Goal: Feedback & Contribution: Leave review/rating

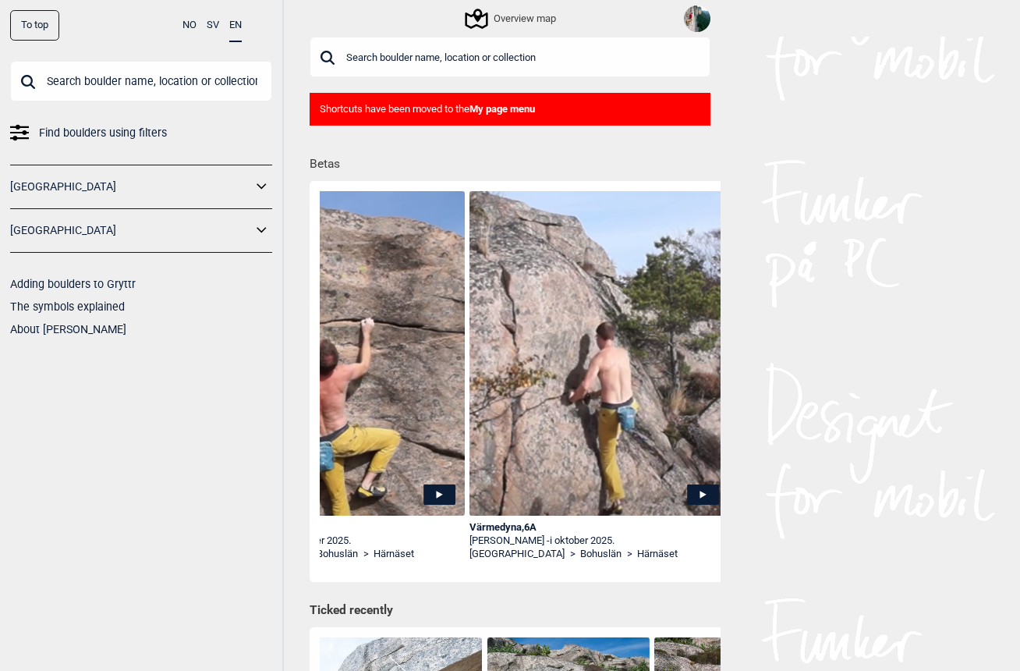
scroll to position [0, 377]
click at [699, 481] on img at bounding box center [599, 385] width 259 height 388
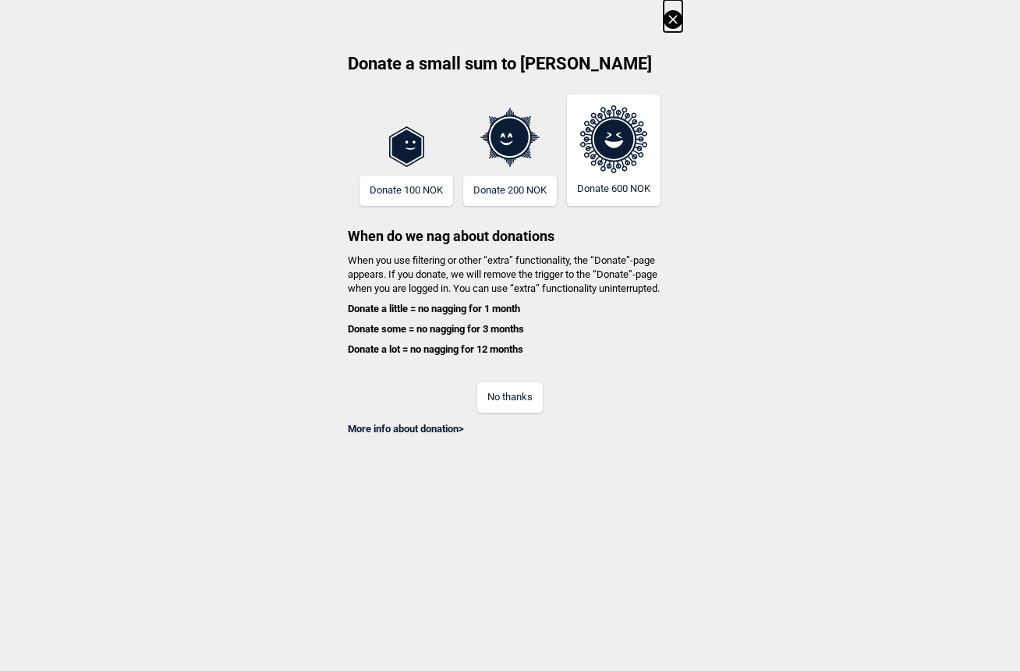
click at [526, 391] on button "No thanks" at bounding box center [510, 397] width 66 height 30
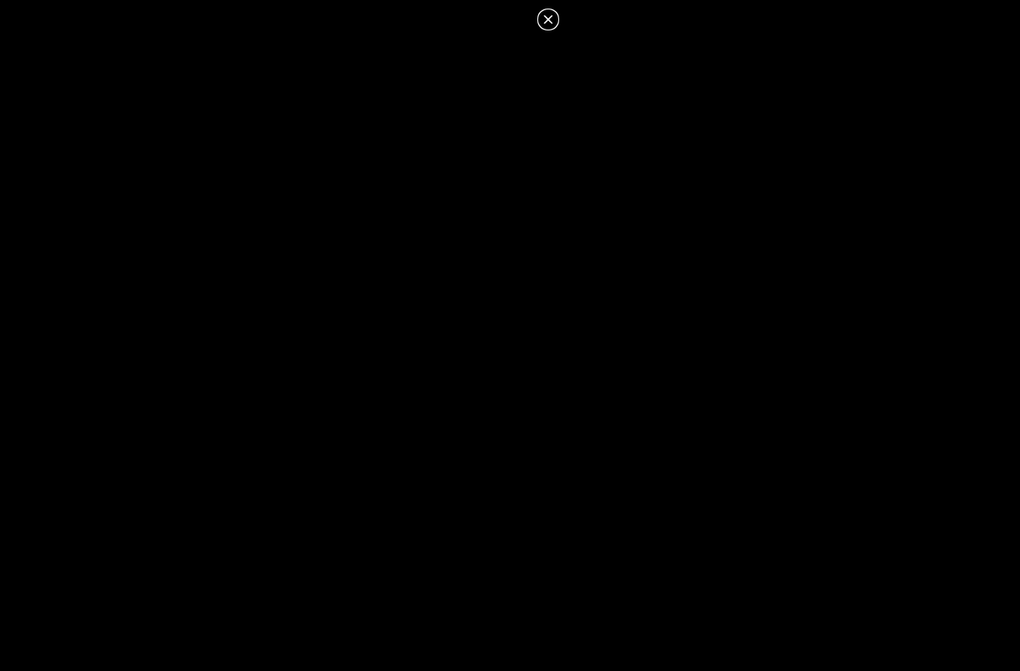
click at [549, 15] on icon at bounding box center [548, 19] width 19 height 19
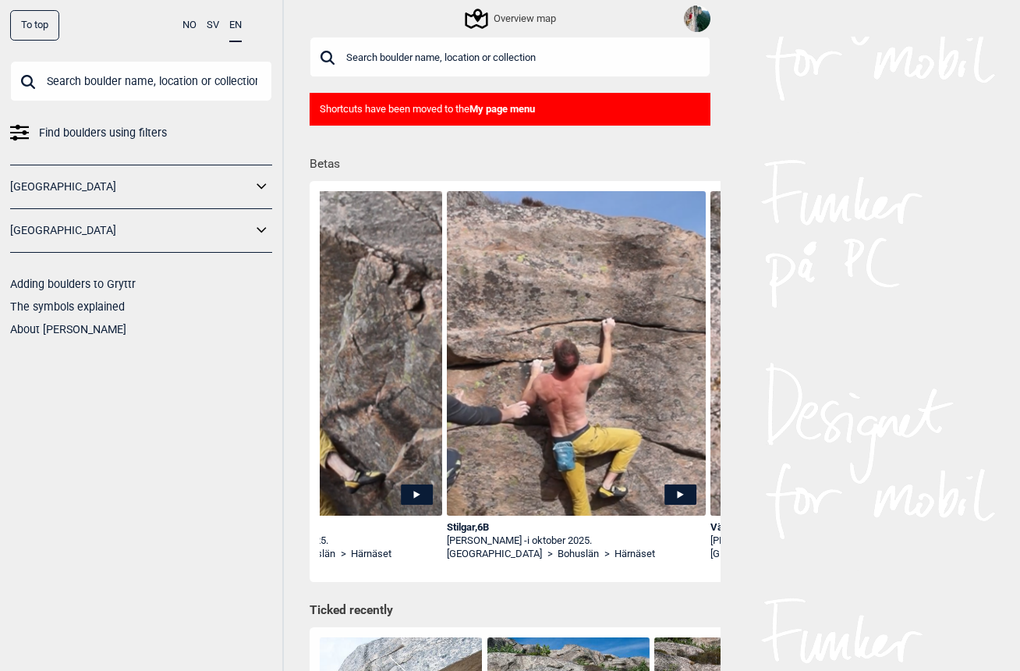
scroll to position [0, 143]
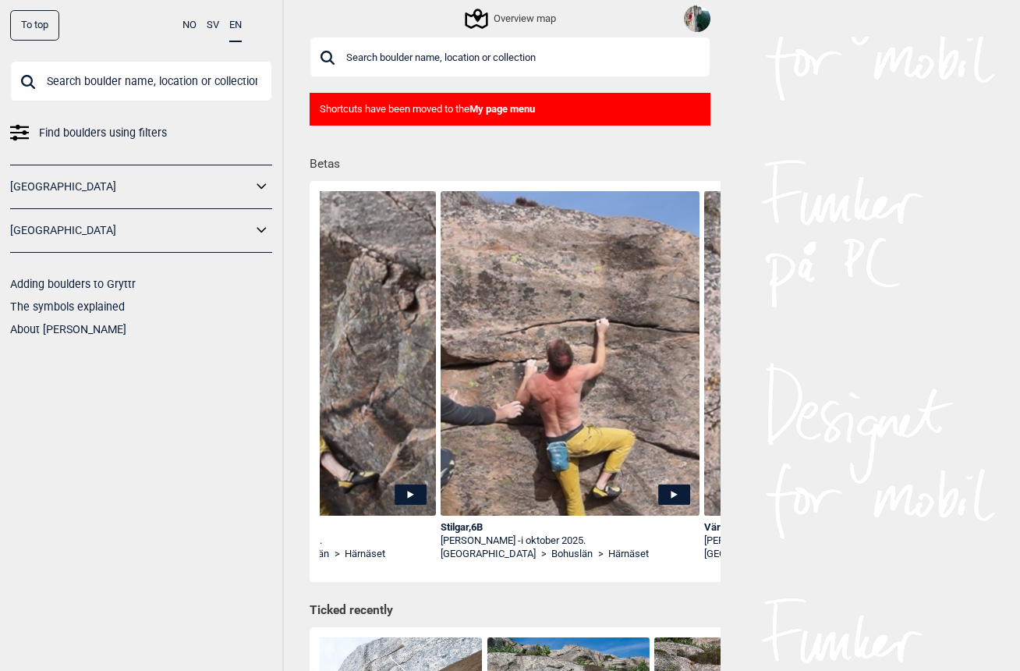
click at [676, 481] on img at bounding box center [570, 379] width 259 height 377
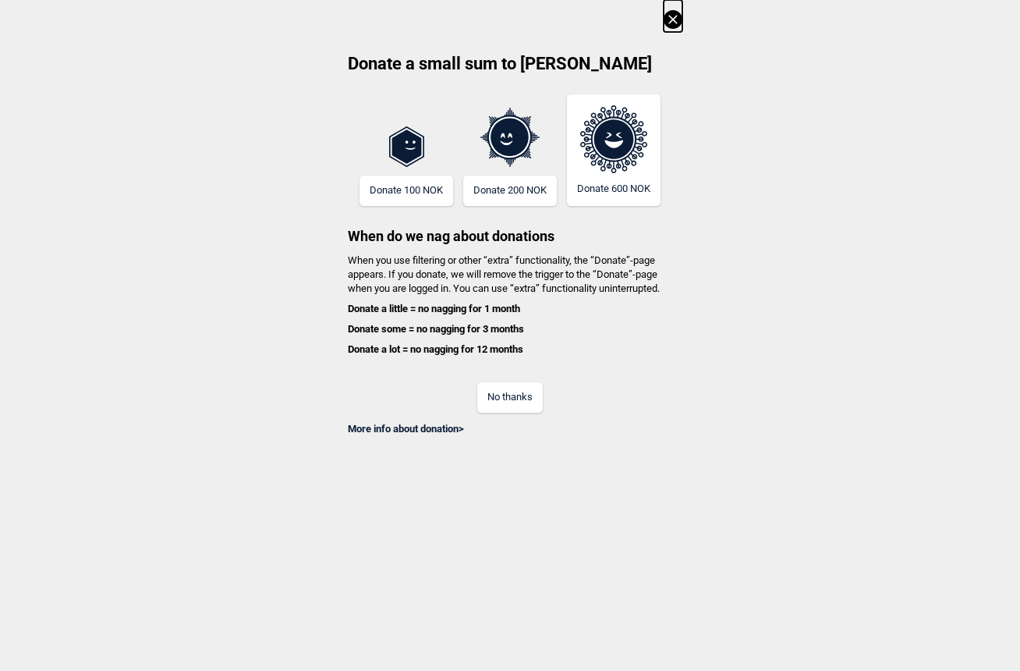
click at [527, 390] on button "No thanks" at bounding box center [510, 397] width 66 height 30
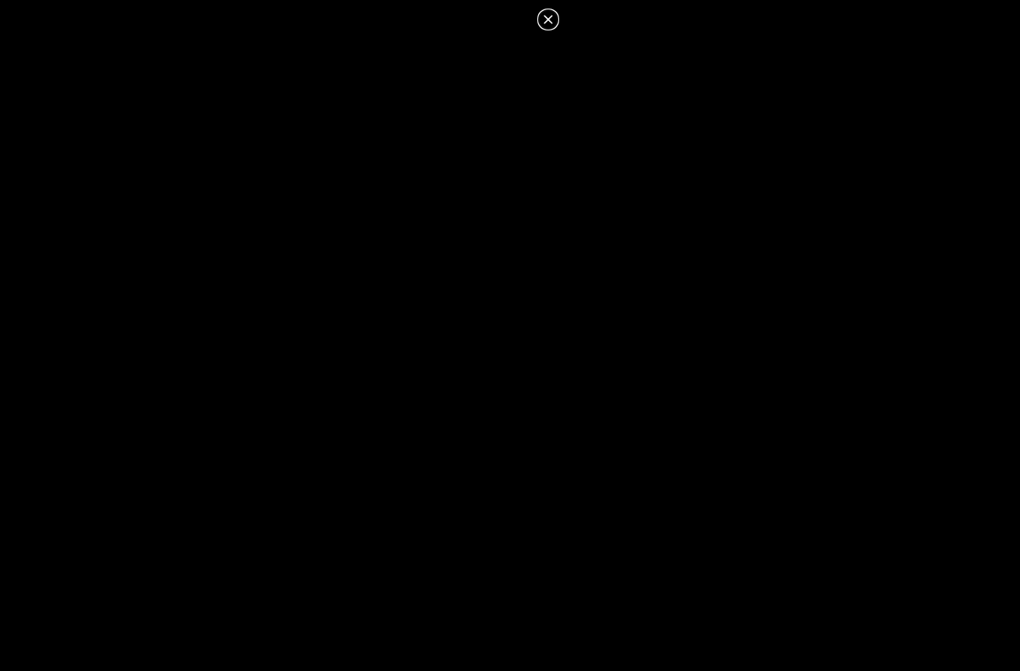
click at [545, 20] on icon at bounding box center [548, 19] width 19 height 19
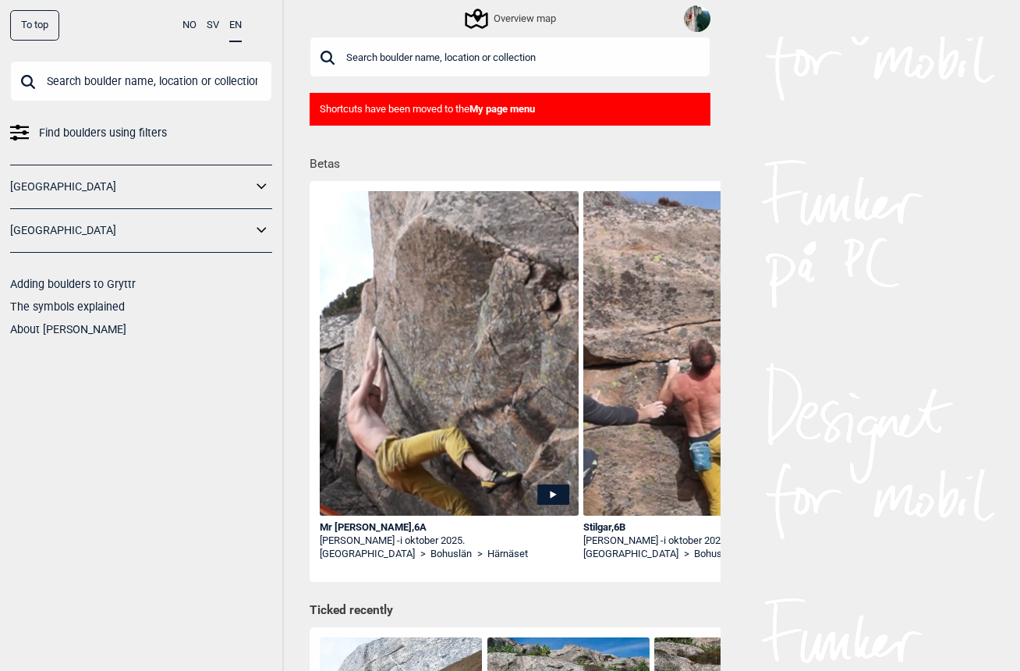
scroll to position [0, 0]
click at [556, 493] on icon at bounding box center [553, 494] width 32 height 20
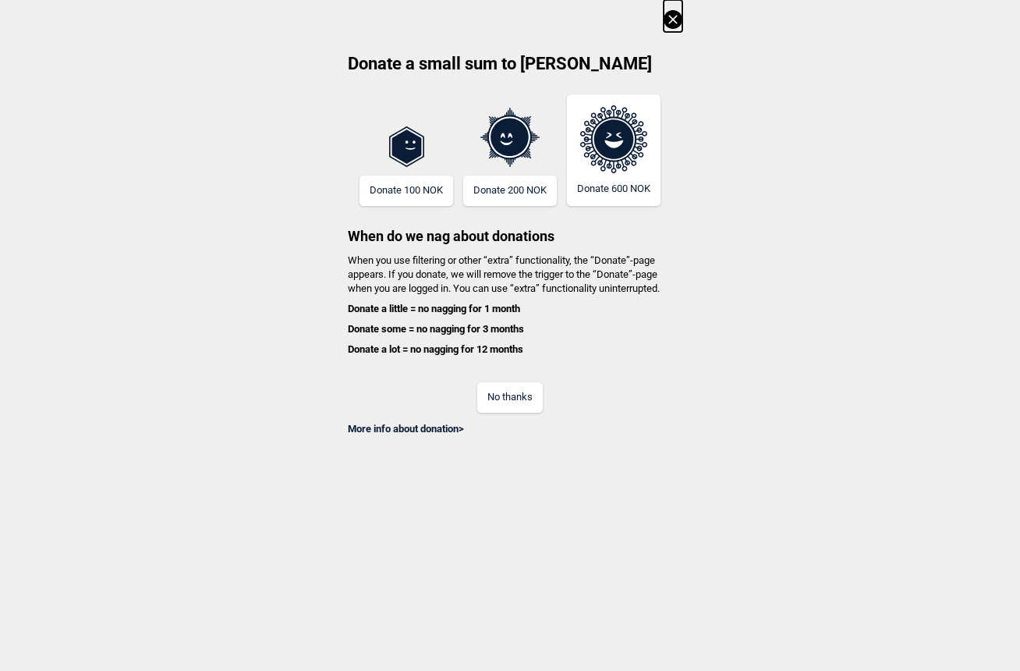
click at [515, 391] on button "No thanks" at bounding box center [510, 397] width 66 height 30
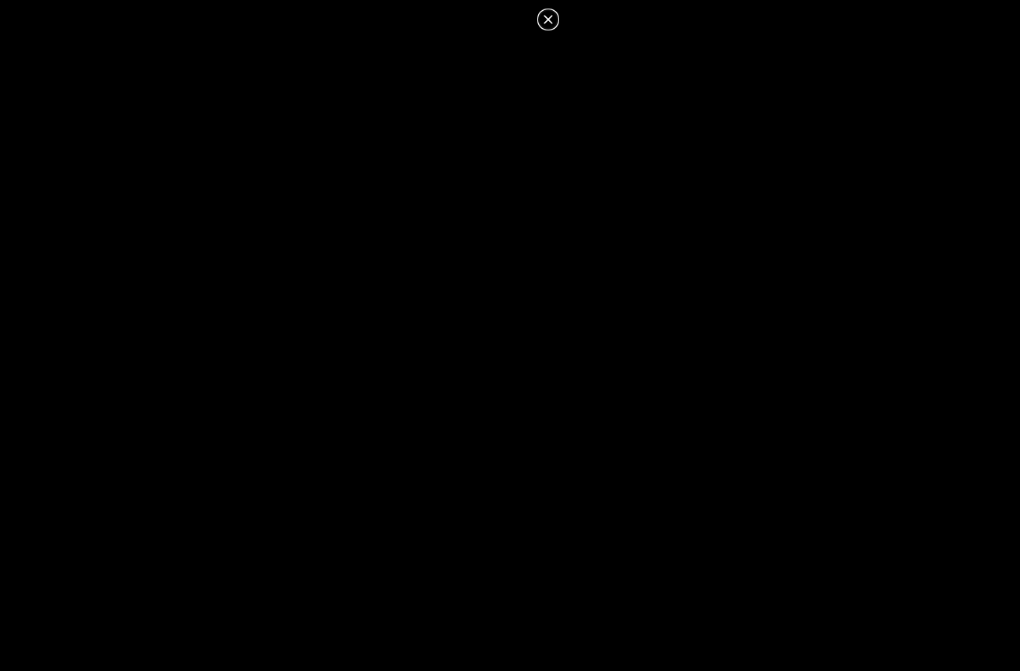
click at [557, 12] on icon at bounding box center [548, 19] width 19 height 19
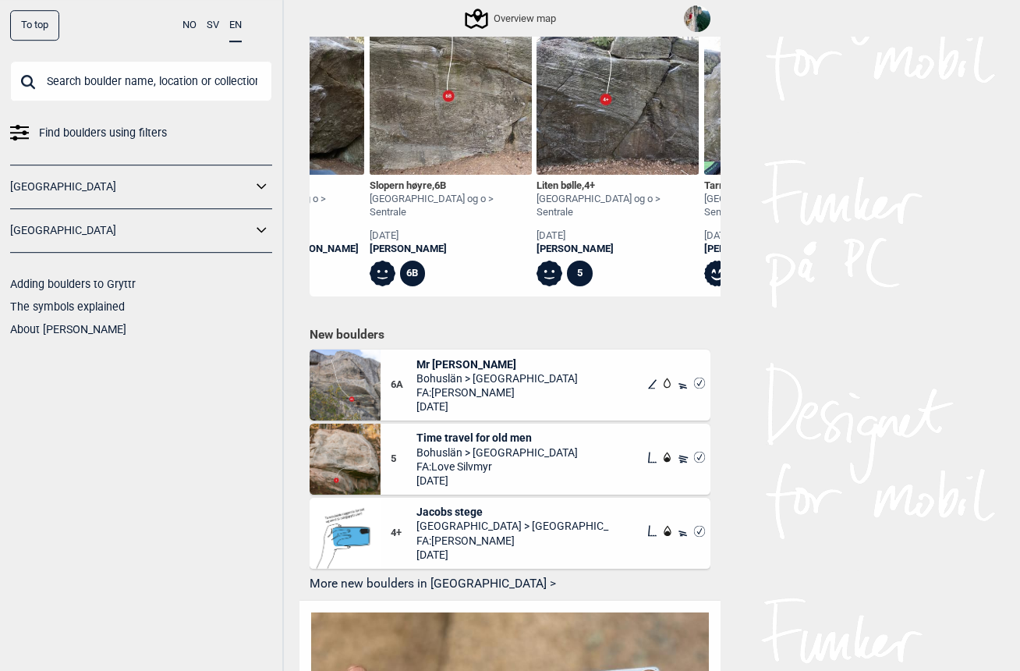
scroll to position [625, 0]
click at [438, 357] on span "Mr [PERSON_NAME]" at bounding box center [497, 364] width 161 height 14
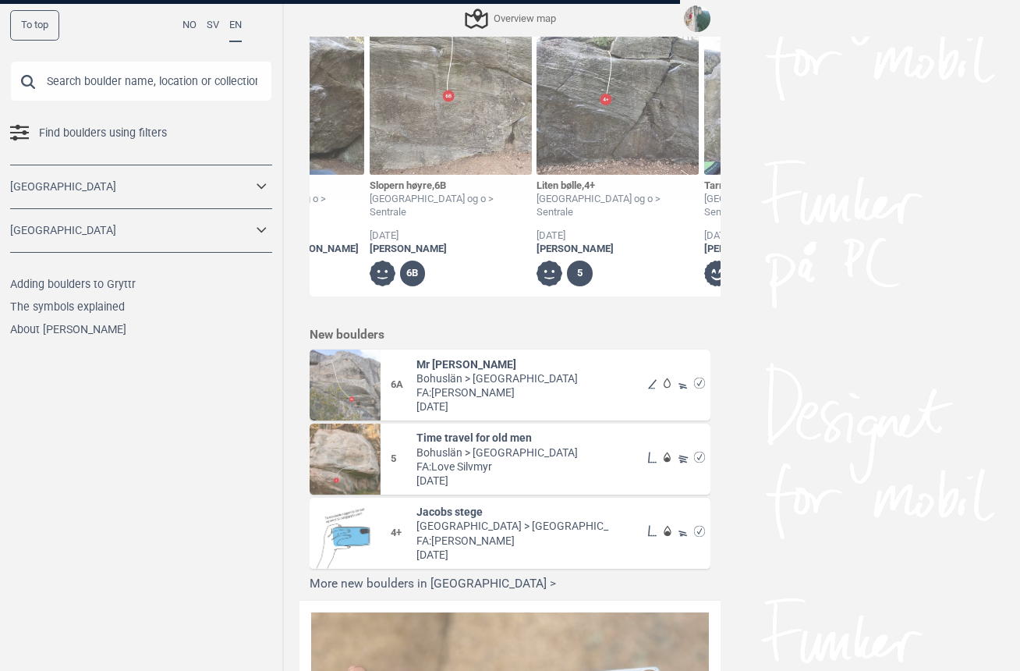
click at [441, 341] on div at bounding box center [510, 335] width 1020 height 671
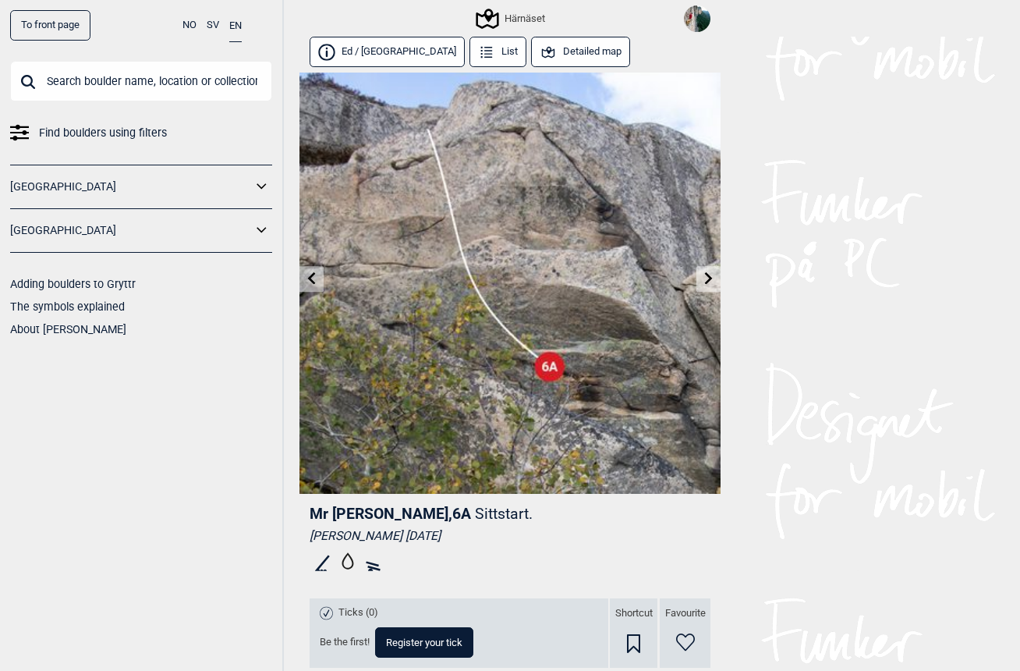
click at [704, 278] on icon at bounding box center [709, 278] width 12 height 12
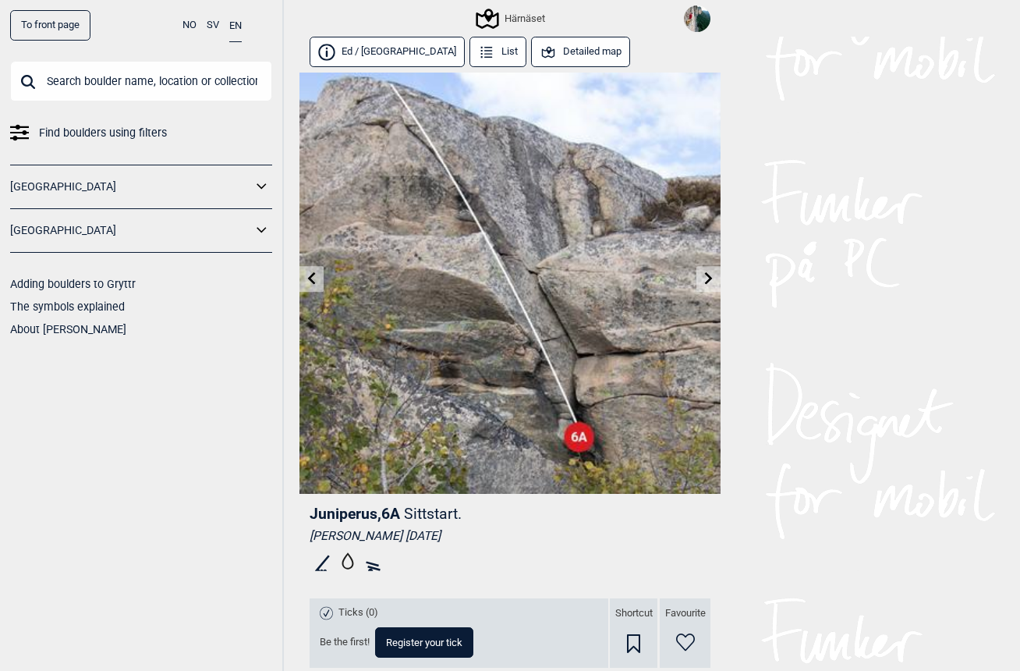
click at [318, 277] on link at bounding box center [312, 279] width 24 height 26
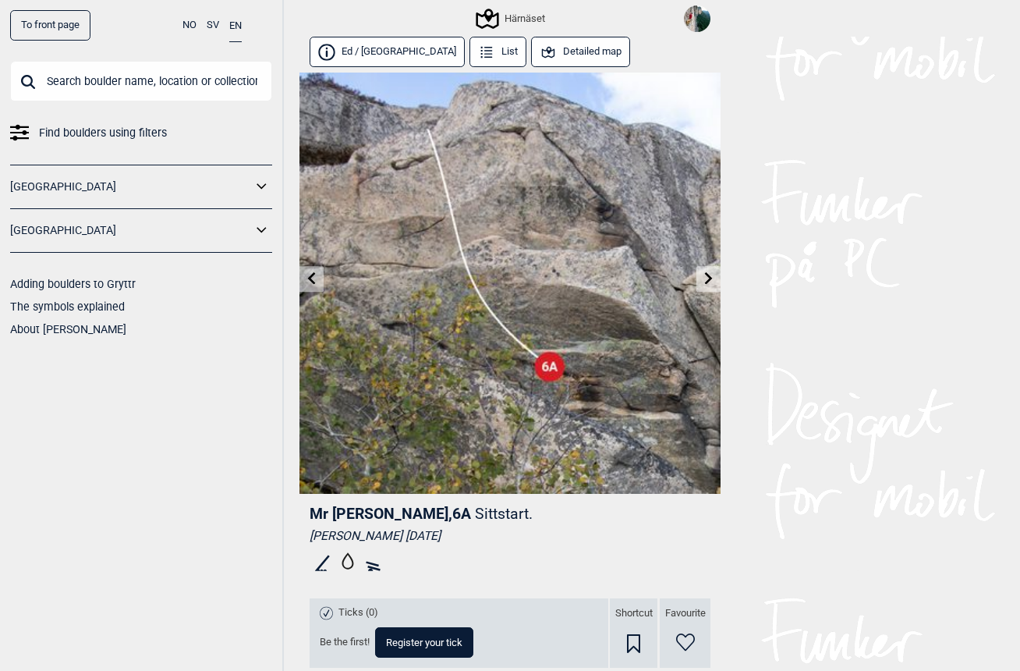
click at [716, 278] on link at bounding box center [709, 279] width 24 height 26
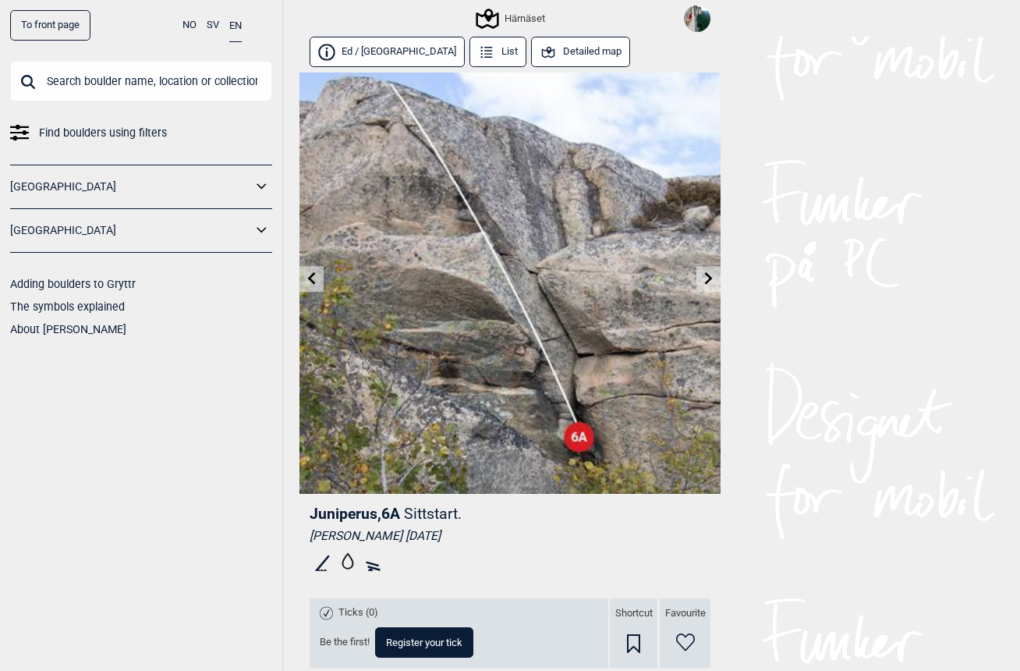
click at [719, 277] on link at bounding box center [709, 279] width 24 height 26
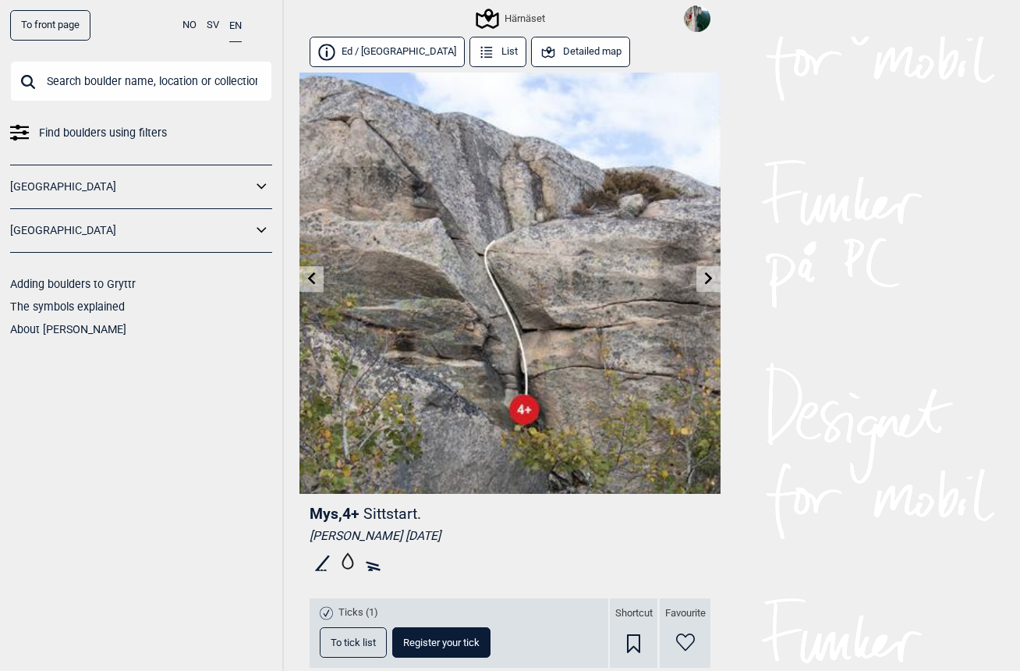
click at [708, 280] on icon at bounding box center [709, 278] width 12 height 12
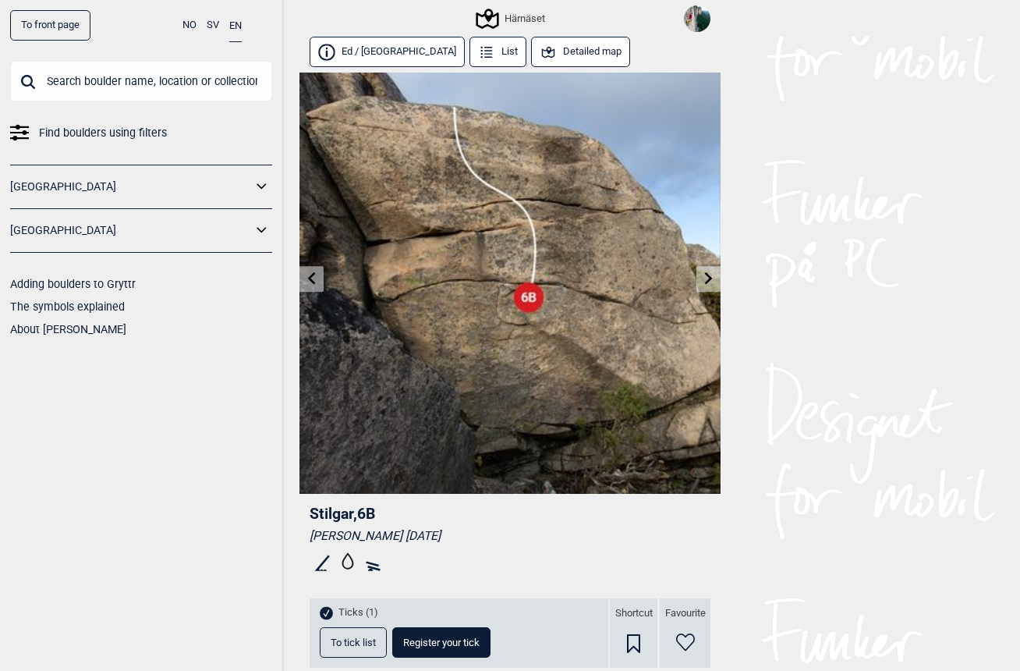
click at [710, 283] on icon at bounding box center [709, 278] width 12 height 12
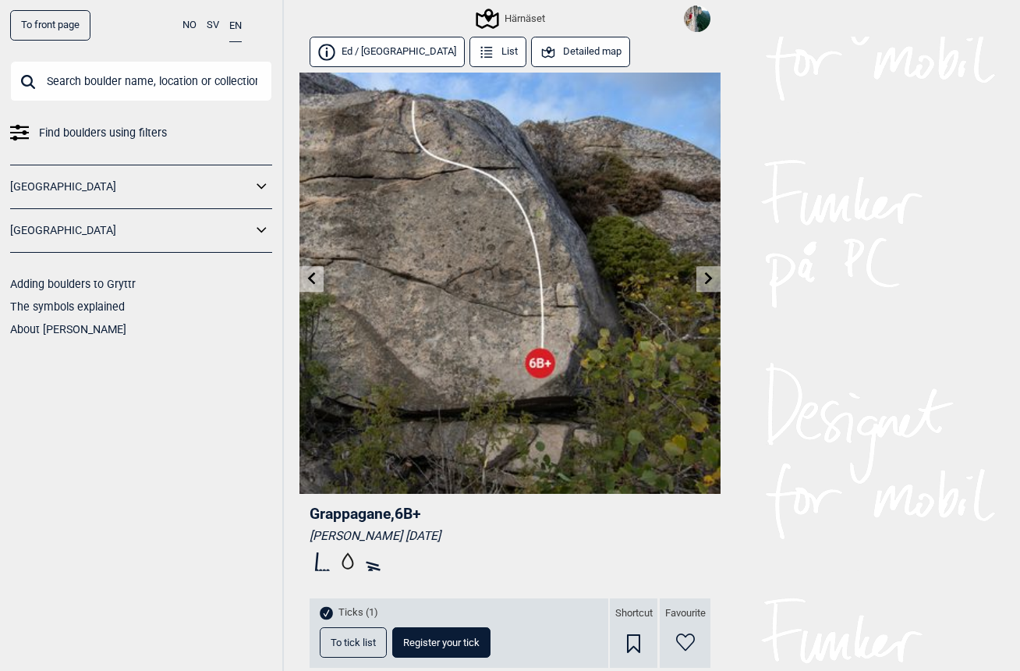
click at [713, 280] on icon at bounding box center [709, 278] width 12 height 12
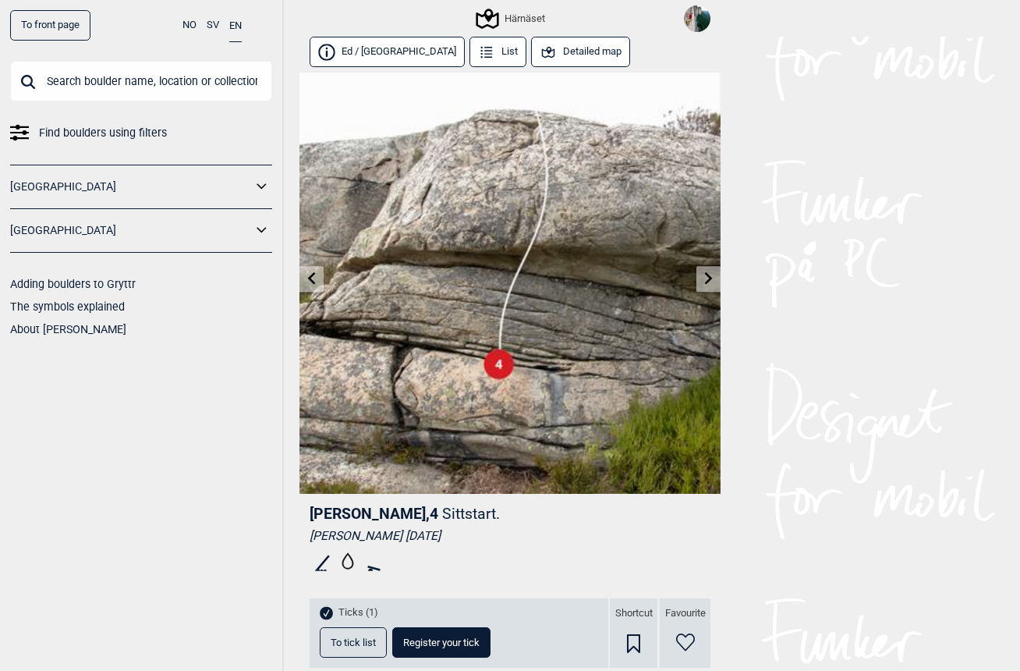
click at [704, 277] on icon at bounding box center [709, 278] width 12 height 12
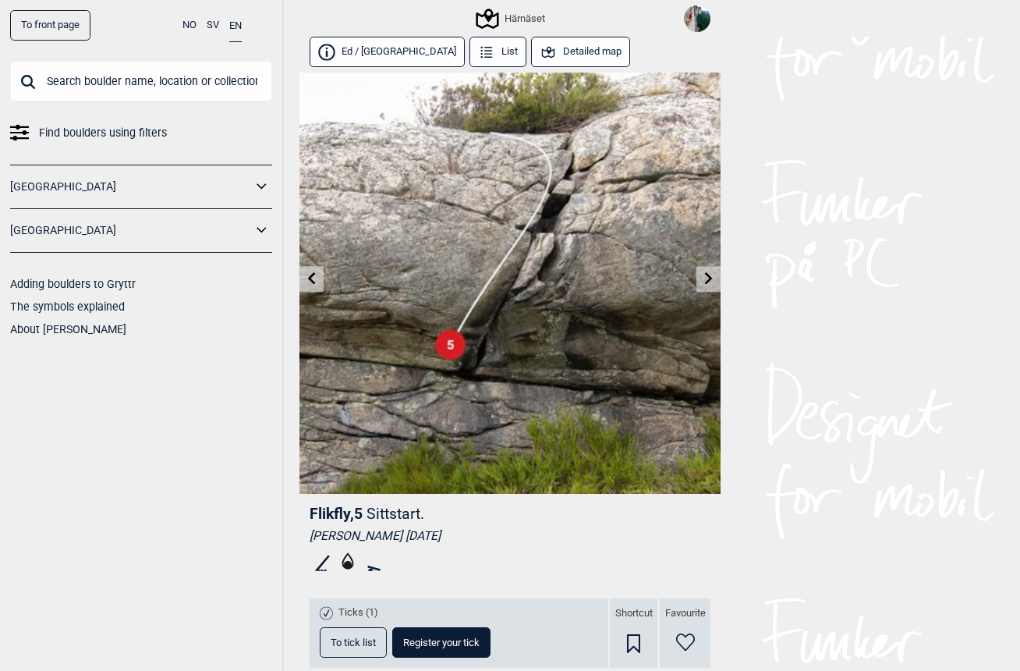
click at [310, 280] on icon at bounding box center [312, 278] width 8 height 12
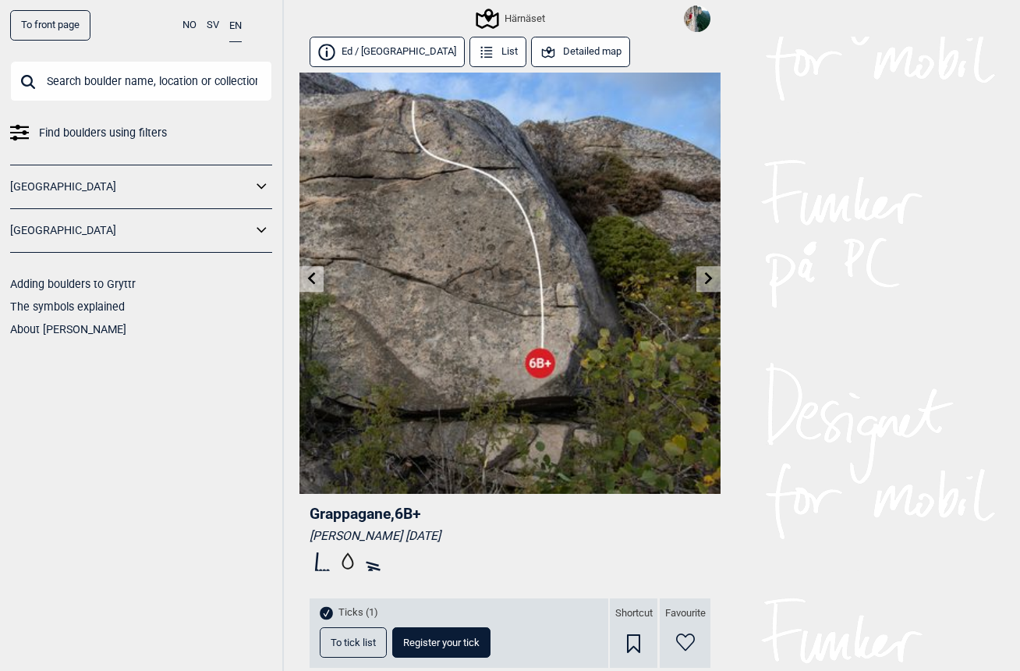
click at [861, 670] on html "To front page NO SV EN Find boulders using filters [GEOGRAPHIC_DATA] [GEOGRAPHI…" at bounding box center [510, 335] width 1020 height 671
click at [319, 289] on link at bounding box center [312, 279] width 24 height 26
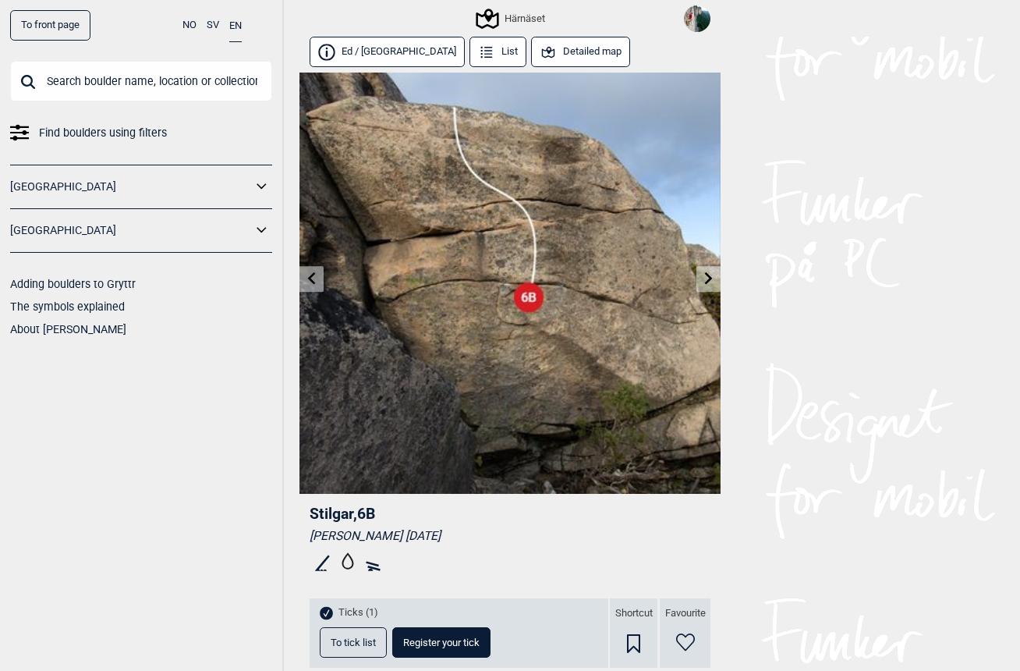
click at [321, 286] on link at bounding box center [312, 279] width 24 height 26
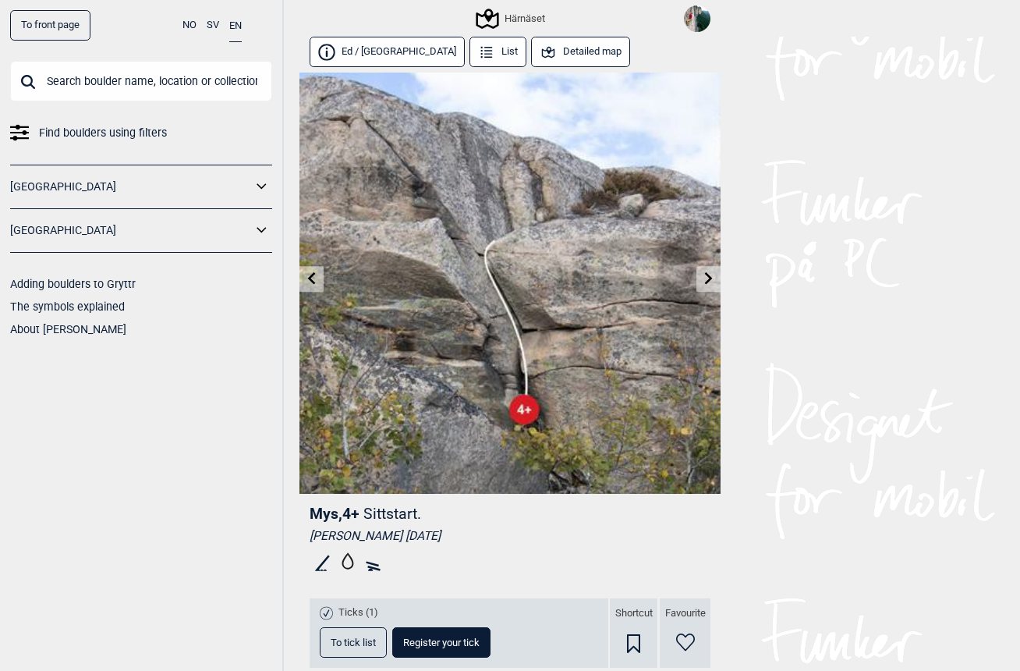
click at [318, 272] on link at bounding box center [312, 279] width 24 height 26
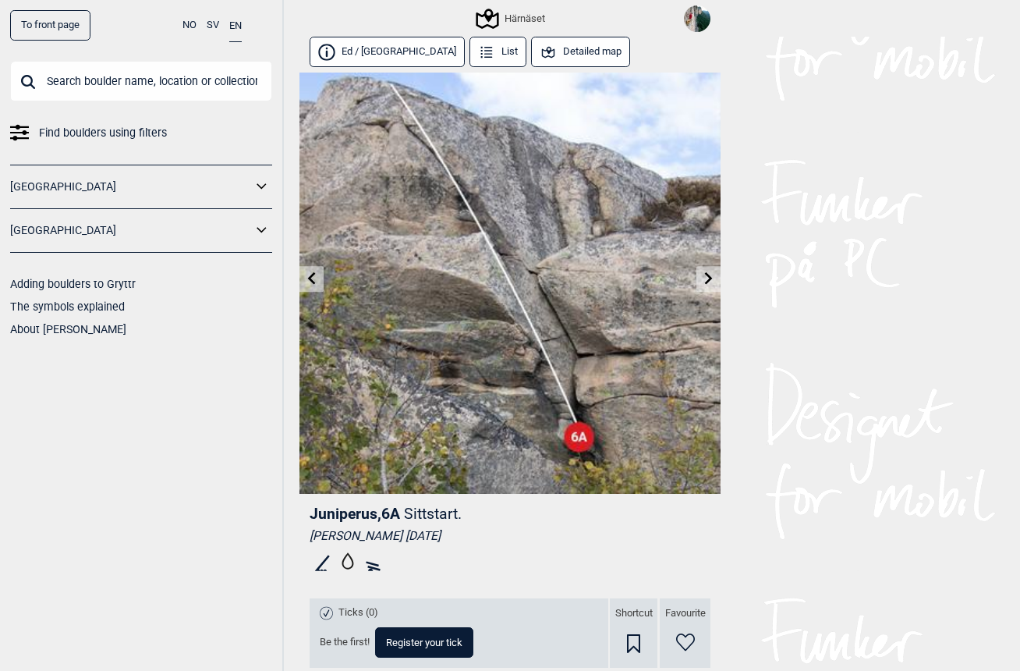
click at [315, 272] on link at bounding box center [312, 279] width 24 height 26
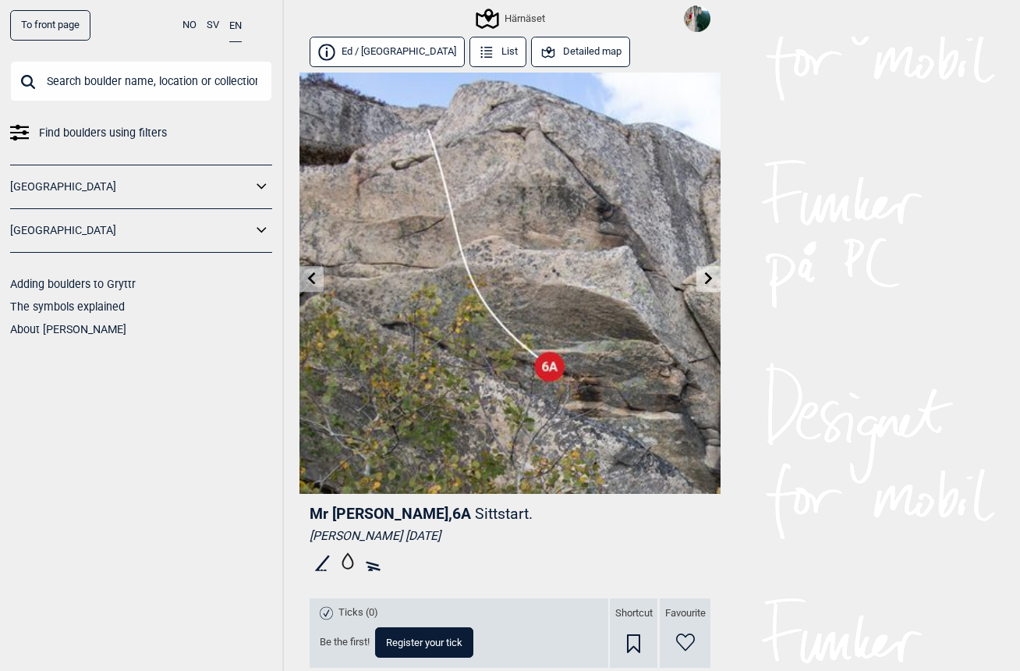
click at [316, 270] on link at bounding box center [312, 279] width 24 height 26
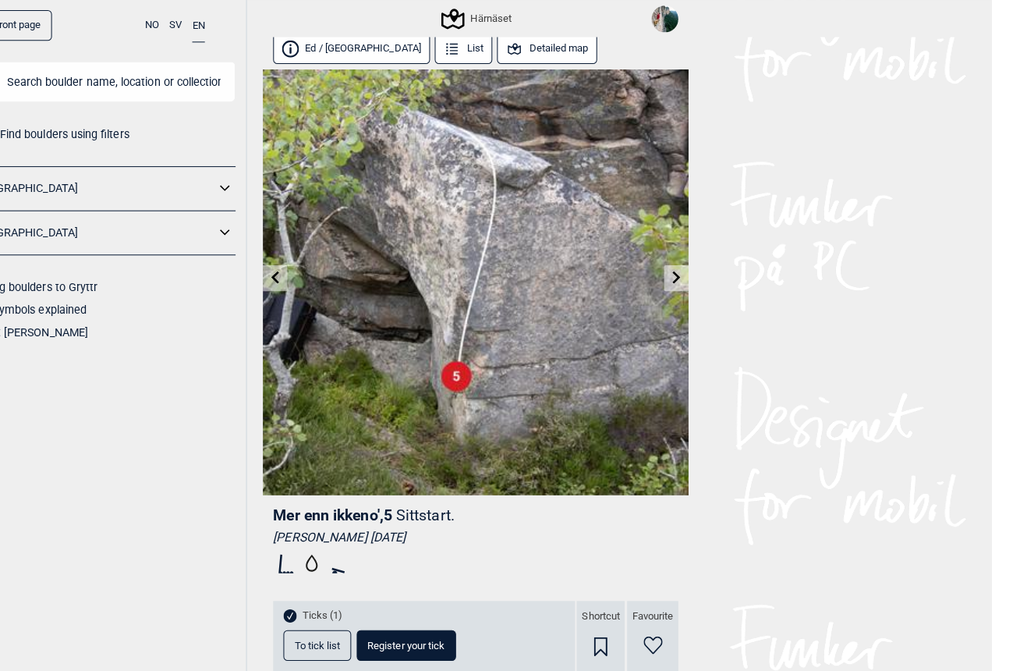
scroll to position [14, 0]
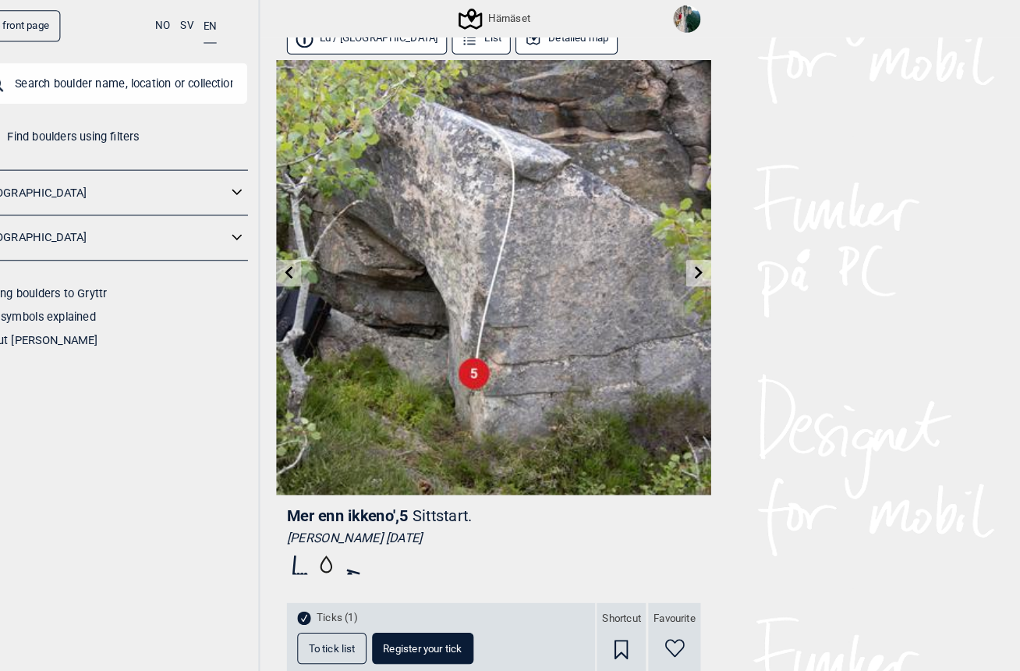
click at [697, 265] on link at bounding box center [709, 265] width 24 height 26
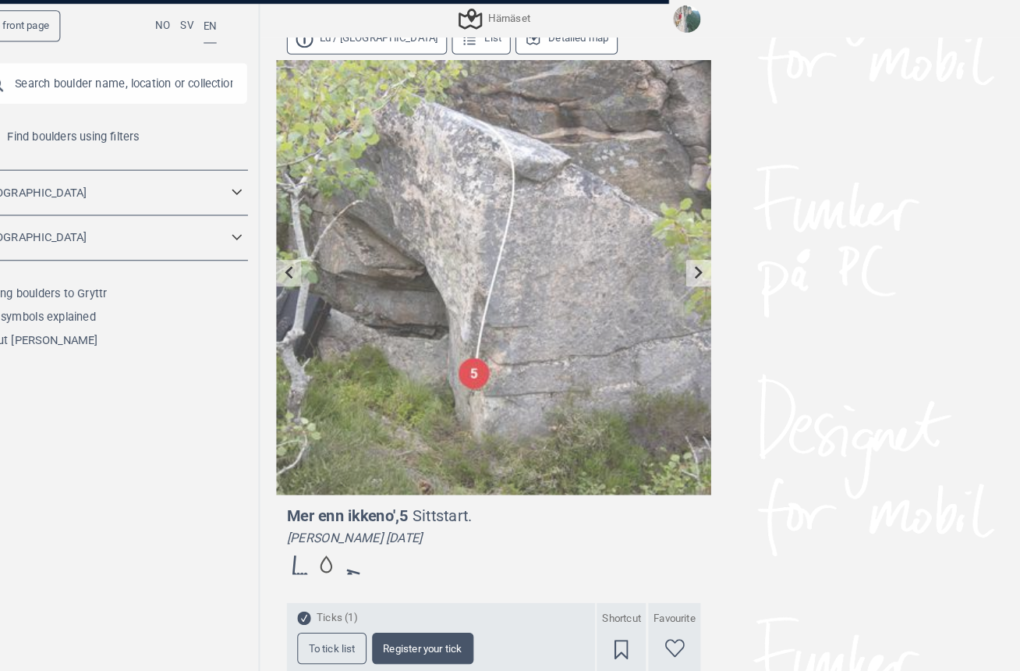
scroll to position [15, 0]
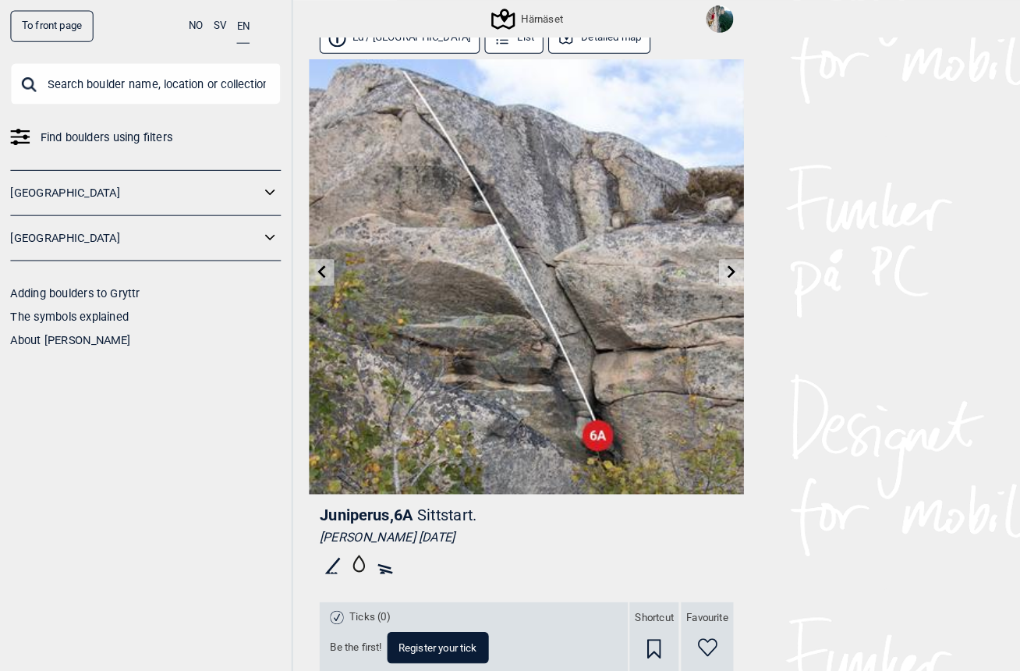
click at [701, 266] on link at bounding box center [709, 264] width 24 height 26
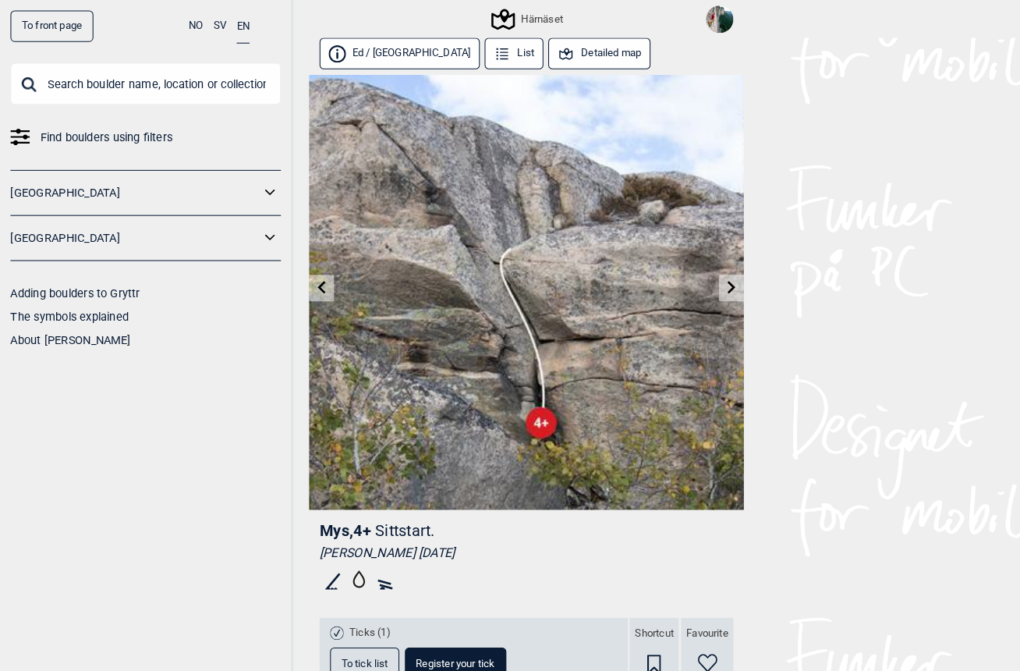
scroll to position [14, 0]
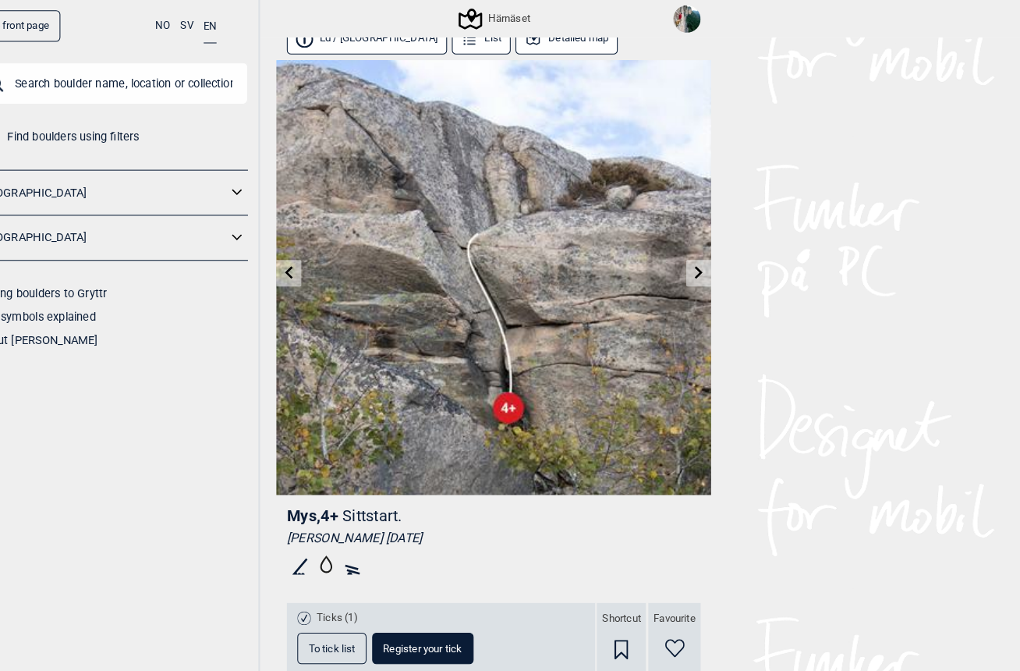
click at [300, 267] on link at bounding box center [312, 265] width 24 height 26
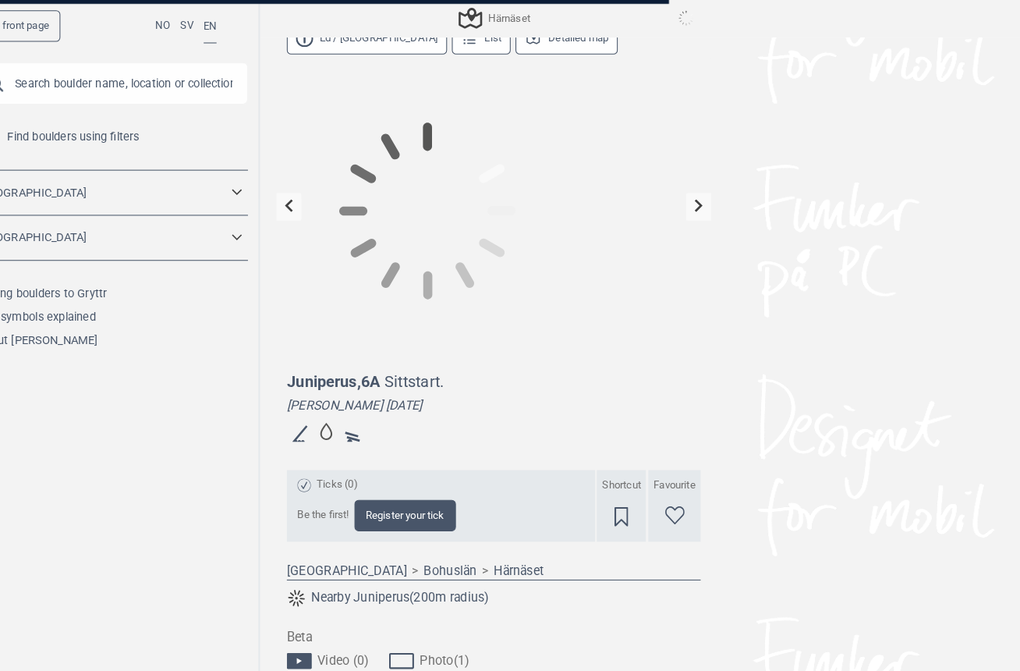
scroll to position [15, 0]
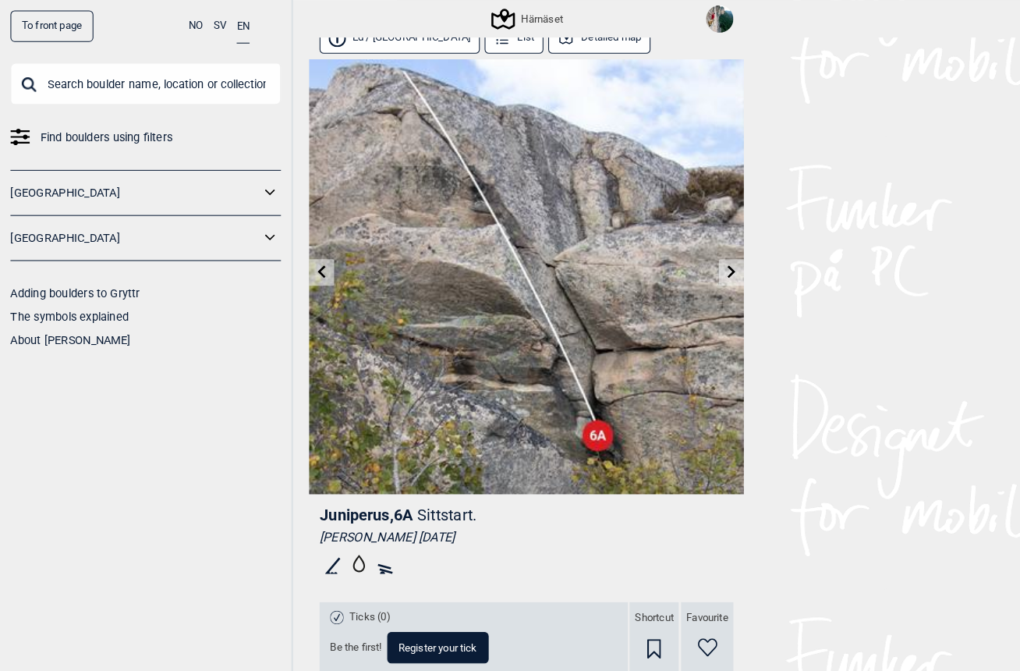
click at [314, 272] on link at bounding box center [312, 264] width 24 height 26
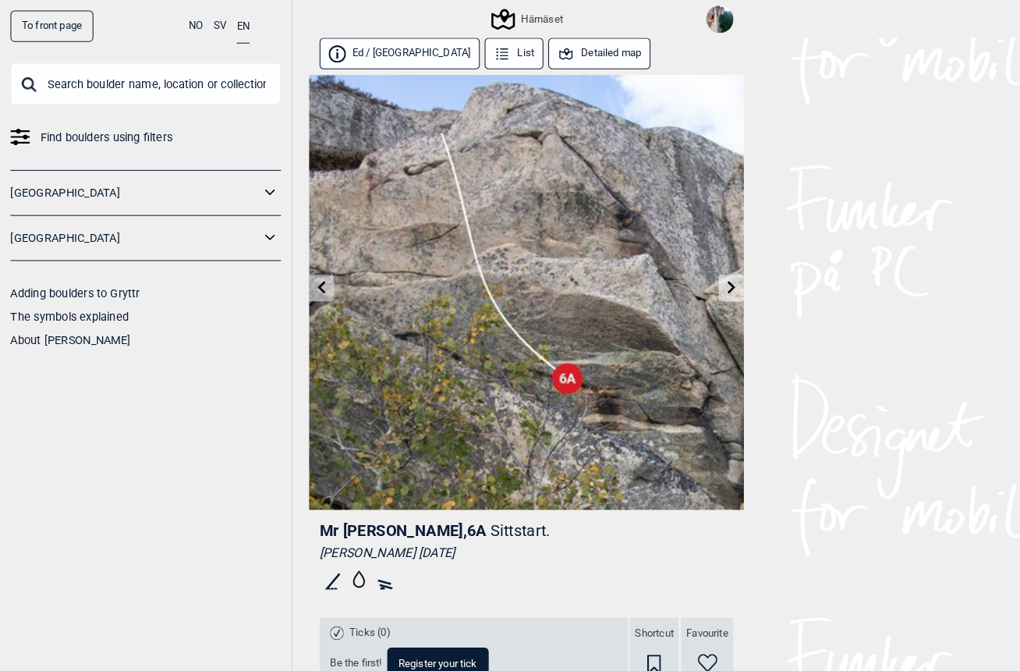
click at [541, 376] on img at bounding box center [510, 283] width 421 height 421
click at [540, 376] on img at bounding box center [510, 283] width 421 height 421
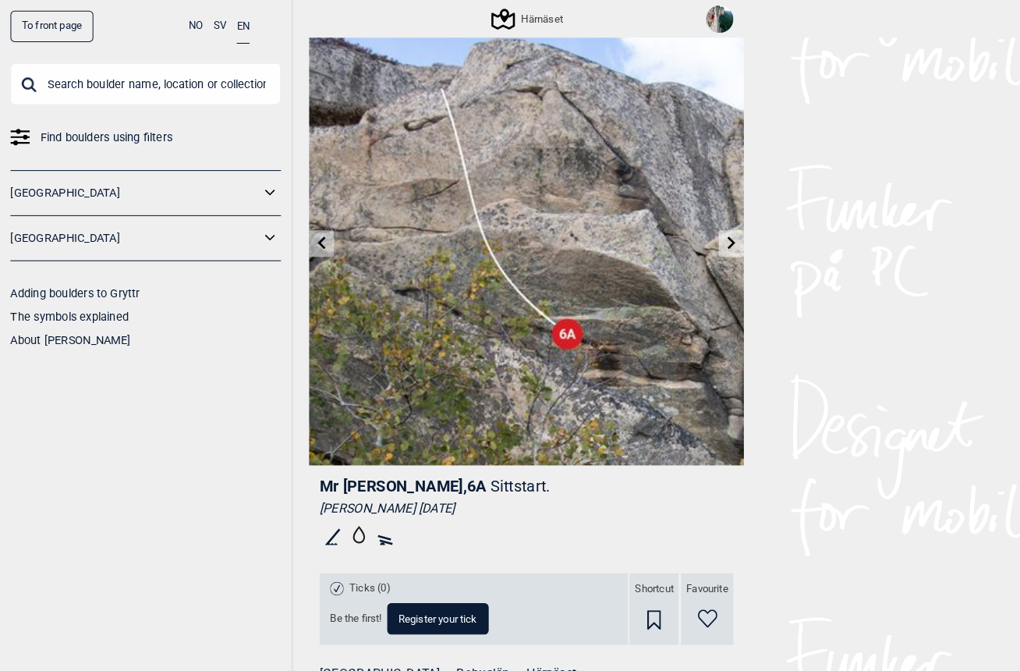
scroll to position [23, 0]
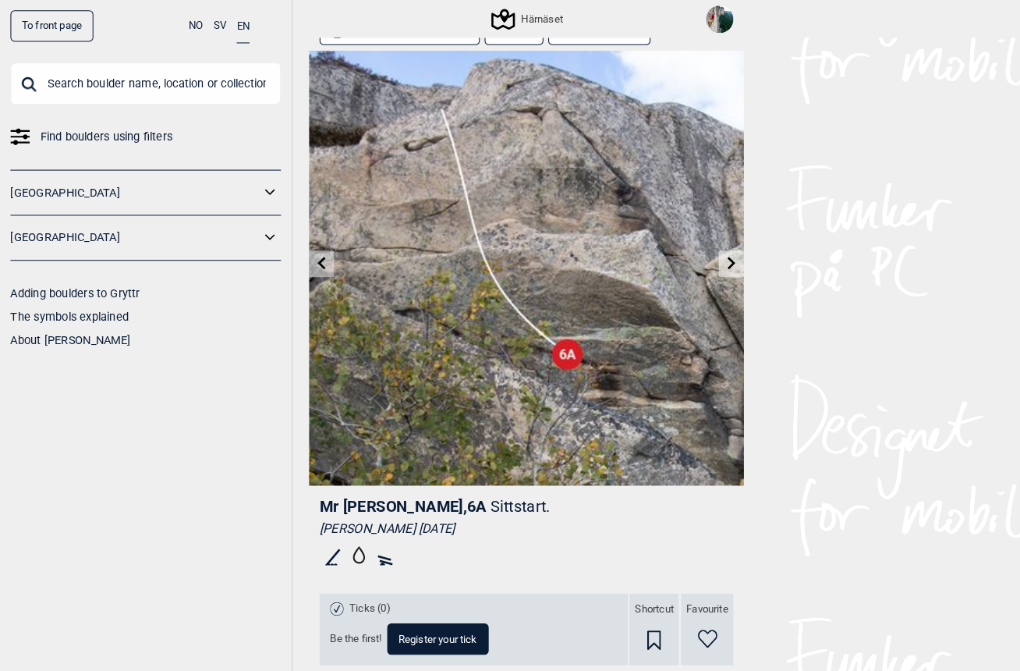
click at [418, 615] on span "Register your tick" at bounding box center [424, 619] width 76 height 10
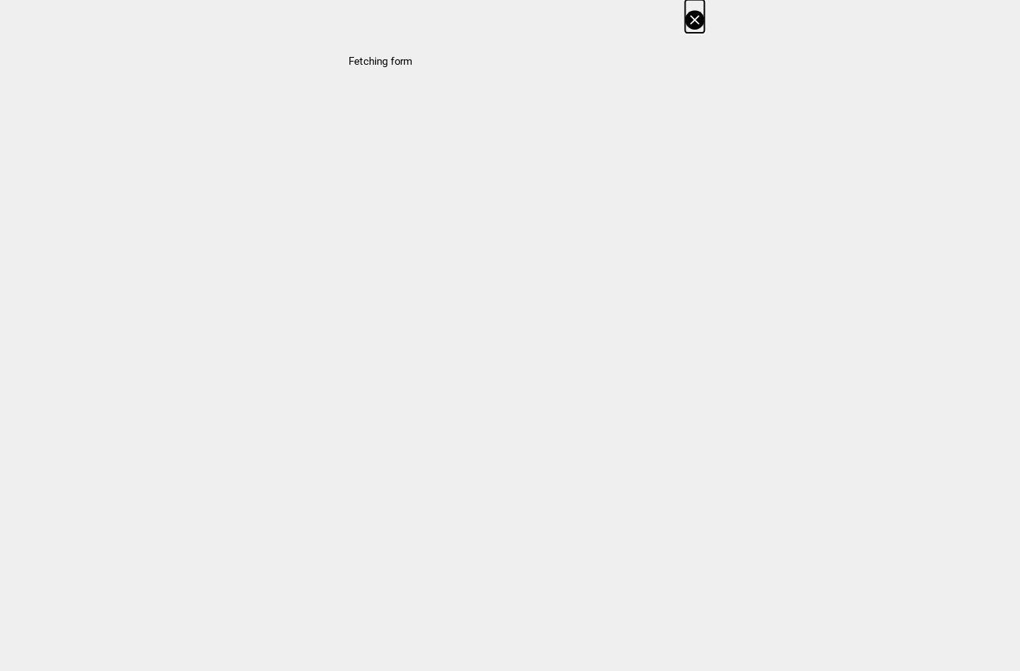
select select "90"
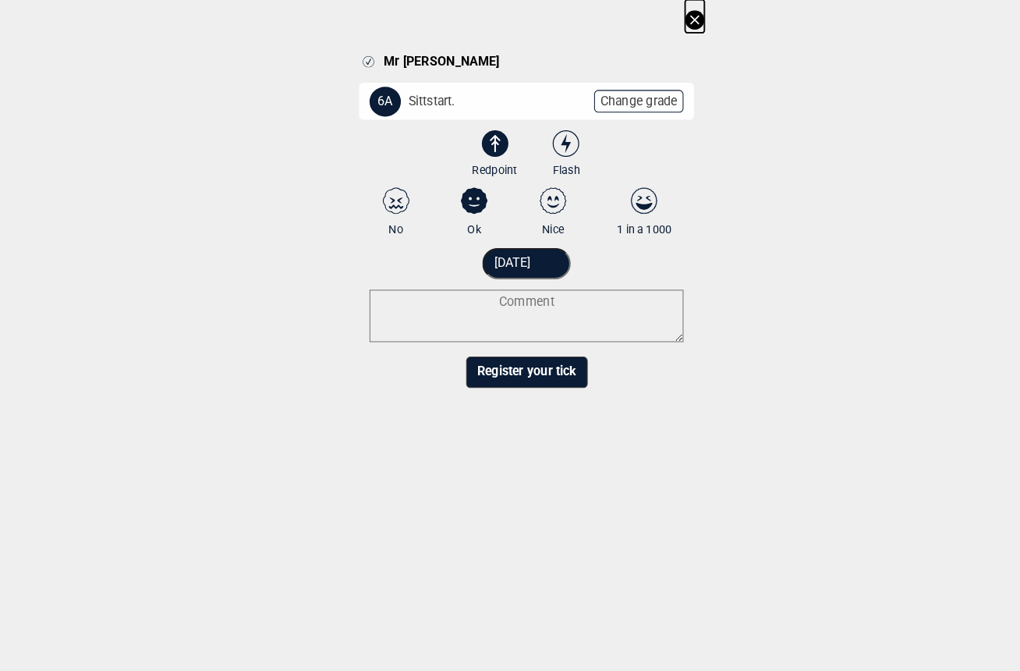
click at [552, 296] on textarea at bounding box center [510, 306] width 304 height 51
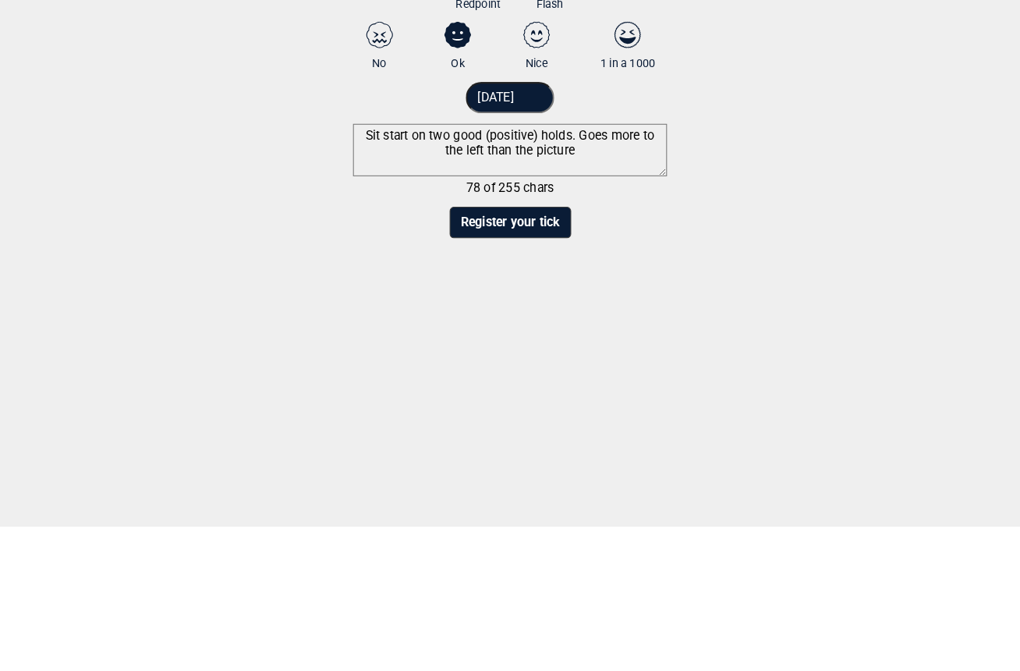
click at [493, 281] on textarea "Sit start on two good (positive) holds. Goes more to the left than the picture" at bounding box center [510, 306] width 304 height 51
click at [442, 281] on textarea "Sit start on two good (positive) holds. Goes more to the left than on the pictu…" at bounding box center [510, 306] width 304 height 51
click at [591, 281] on textarea "Sit start on two good (positive) holds. Goes more to the left than on the pictu…" at bounding box center [510, 306] width 304 height 51
click at [589, 281] on textarea "Sit start on two good (positive) holds. Strats and goes more to the left than o…" at bounding box center [510, 306] width 304 height 51
click at [555, 281] on textarea "Sit start on two good (positive) holds. Strats and goes more to the left than o…" at bounding box center [510, 306] width 304 height 51
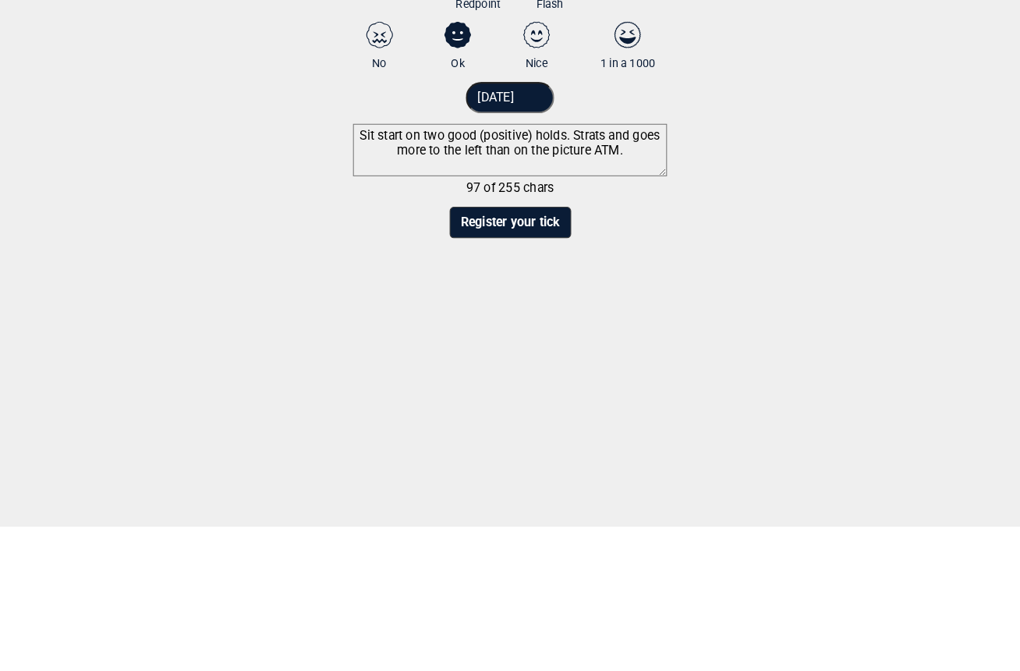
click at [571, 281] on textarea "Sit start on two good (positive) holds. Strats and goes more to the left than o…" at bounding box center [510, 306] width 304 height 51
type textarea "Sit start on two good (positive) holds. Starts and goes more to the left than o…"
click at [516, 361] on button "Register your tick" at bounding box center [511, 376] width 118 height 30
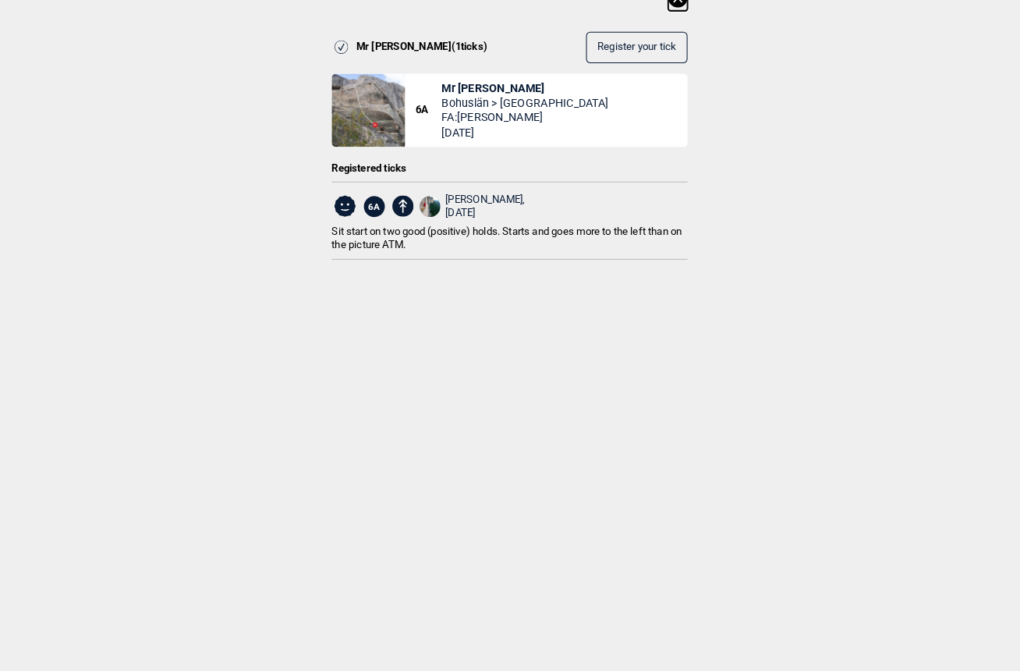
scroll to position [455, 0]
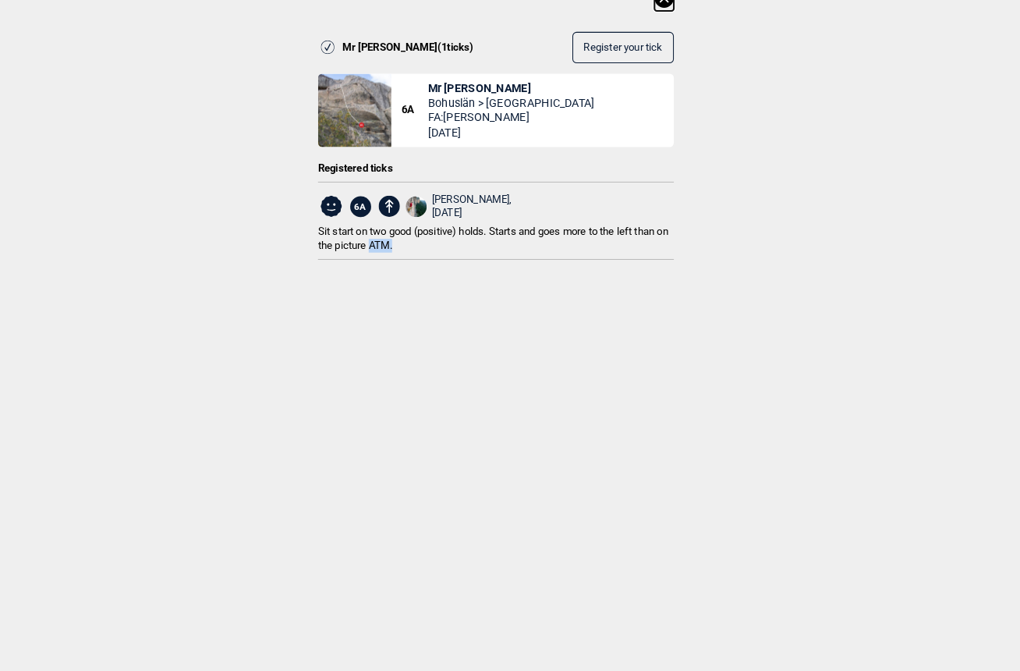
click at [935, 615] on dialog "Mr [PERSON_NAME] ( 1 ticks) Register your tick 6A Mr [PERSON_NAME] > Härnäset F…" at bounding box center [510, 335] width 1020 height 671
click at [957, 626] on dialog "Mr [PERSON_NAME] ( 1 ticks) Register your tick 6A Mr [PERSON_NAME] > Härnäset F…" at bounding box center [510, 335] width 1020 height 671
click at [961, 638] on dialog "Mr [PERSON_NAME] ( 1 ticks) Register your tick 6A Mr [PERSON_NAME] > Härnäset F…" at bounding box center [510, 335] width 1020 height 671
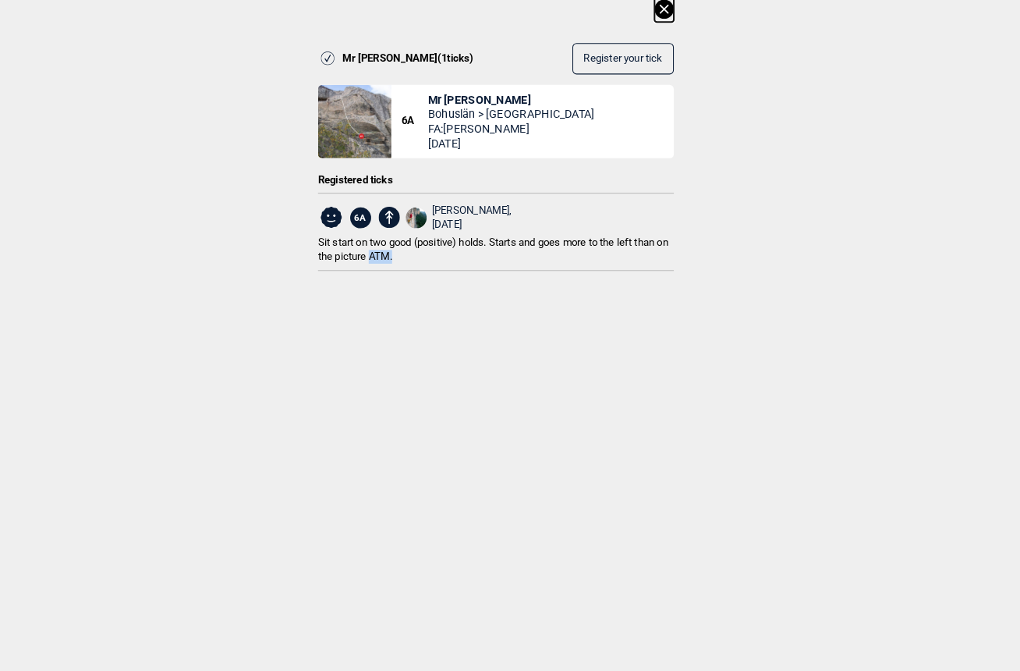
click at [983, 621] on dialog "Mr [PERSON_NAME] ( 1 ticks) Register your tick 6A Mr [PERSON_NAME] > Härnäset F…" at bounding box center [510, 335] width 1020 height 671
click at [983, 618] on dialog "Mr [PERSON_NAME] ( 1 ticks) Register your tick 6A Mr [PERSON_NAME] > Härnäset F…" at bounding box center [510, 335] width 1020 height 671
click at [982, 618] on dialog "Mr [PERSON_NAME] ( 1 ticks) Register your tick 6A Mr [PERSON_NAME] > Härnäset F…" at bounding box center [510, 335] width 1020 height 671
